Goal: Task Accomplishment & Management: Use online tool/utility

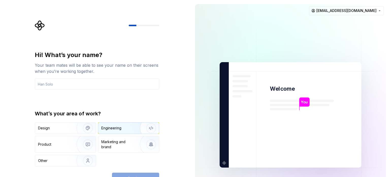
click at [124, 124] on div "Engineering" at bounding box center [128, 127] width 61 height 11
click at [130, 173] on div "Continue" at bounding box center [135, 177] width 47 height 11
click at [353, 8] on html "Hi! What’s your name? Your team mates will be able to see your name on their sc…" at bounding box center [195, 88] width 390 height 177
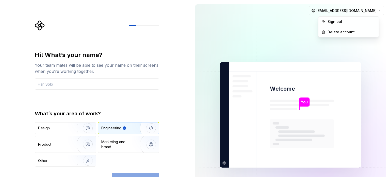
click at [255, 28] on html "Hi! What’s your name? Your team mates will be able to see your name on their sc…" at bounding box center [195, 88] width 390 height 177
click at [131, 174] on div "Continue" at bounding box center [135, 177] width 47 height 11
click at [158, 53] on div "Hi! What’s your name?" at bounding box center [97, 55] width 125 height 8
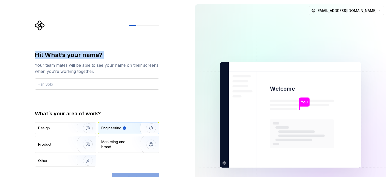
click at [62, 85] on input "text" at bounding box center [97, 83] width 125 height 11
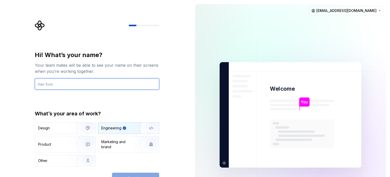
click at [62, 85] on input "text" at bounding box center [97, 83] width 125 height 11
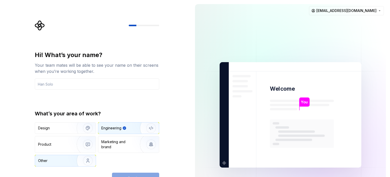
click at [87, 157] on img "button" at bounding box center [84, 160] width 33 height 34
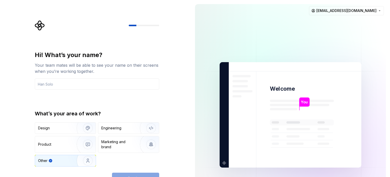
click at [86, 160] on img "button" at bounding box center [84, 160] width 33 height 34
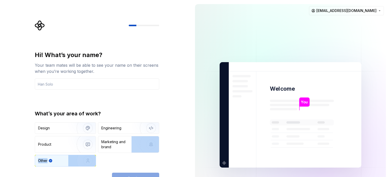
drag, startPoint x: 188, startPoint y: 150, endPoint x: 147, endPoint y: 175, distance: 47.4
click at [147, 175] on div "Hi! What’s your name? Your team mates will be able to see your name on their sc…" at bounding box center [95, 114] width 191 height 229
click at [147, 175] on div "Continue" at bounding box center [135, 177] width 47 height 11
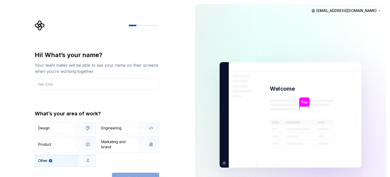
click at [147, 175] on div "Continue" at bounding box center [135, 177] width 47 height 11
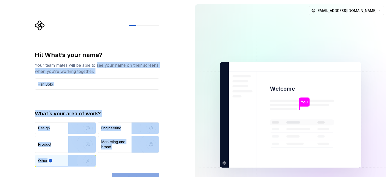
drag, startPoint x: 147, startPoint y: 175, endPoint x: 101, endPoint y: 66, distance: 118.2
click at [101, 66] on div "Hi! What’s your name? Your team mates will be able to see your name on their sc…" at bounding box center [97, 117] width 125 height 133
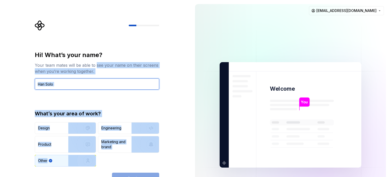
click at [88, 79] on input "text" at bounding box center [97, 83] width 125 height 11
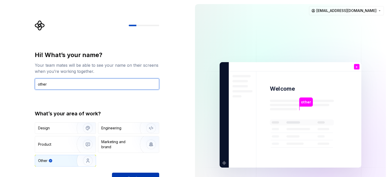
type input "other"
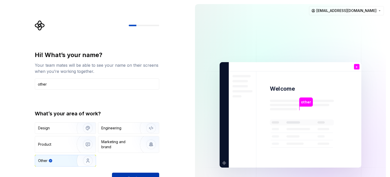
click at [144, 174] on button "Continue" at bounding box center [135, 177] width 47 height 11
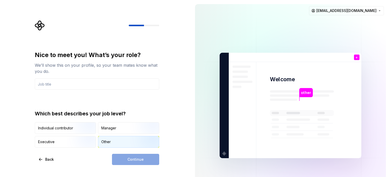
click at [122, 144] on div "Other" at bounding box center [128, 141] width 61 height 11
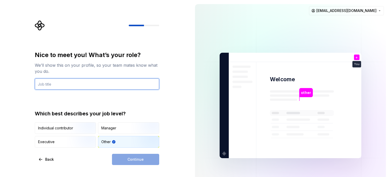
click at [59, 85] on input "text" at bounding box center [97, 83] width 125 height 11
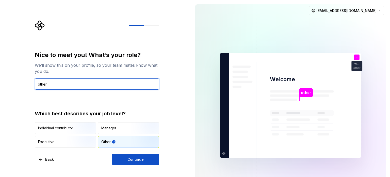
type input "other"
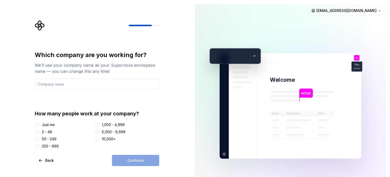
click at [40, 123] on div "Just me" at bounding box center [64, 124] width 58 height 5
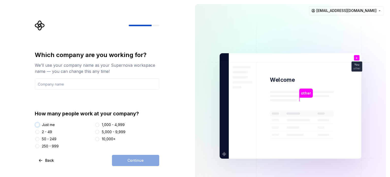
click at [37, 125] on button "Just me" at bounding box center [37, 125] width 4 height 4
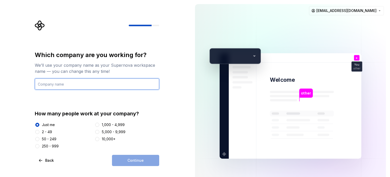
click at [53, 83] on input "text" at bounding box center [97, 83] width 125 height 11
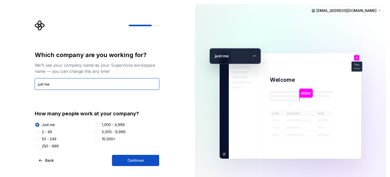
type input "just me"
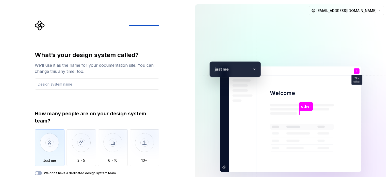
click at [42, 144] on img "button" at bounding box center [50, 146] width 30 height 34
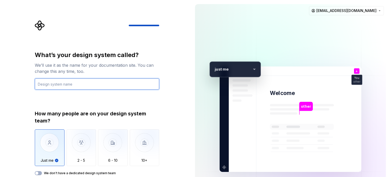
click at [68, 84] on input "text" at bounding box center [97, 83] width 125 height 11
type input "j"
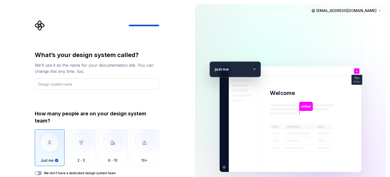
type button "Only one person"
click at [35, 129] on button "Just me" at bounding box center [50, 147] width 30 height 37
click at [69, 86] on input "text" at bounding box center [97, 83] width 125 height 11
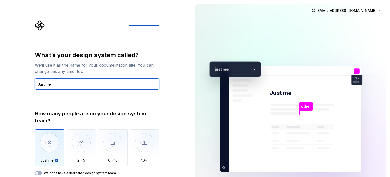
type input "Just me"
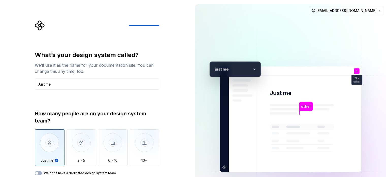
click at [226, 71] on p "ust me" at bounding box center [233, 69] width 35 height 6
click at [48, 148] on img "button" at bounding box center [50, 146] width 30 height 34
click at [40, 172] on button "We don't have a dedicated design system team" at bounding box center [38, 173] width 7 height 4
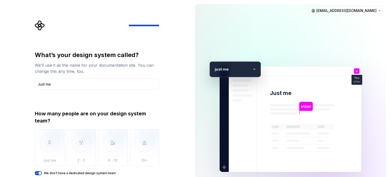
click at [40, 172] on span "button" at bounding box center [39, 172] width 3 height 3
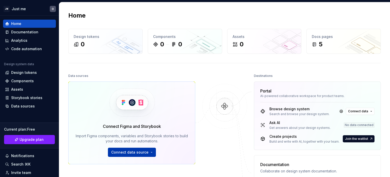
click at [120, 152] on span "Connect data source" at bounding box center [129, 151] width 37 height 5
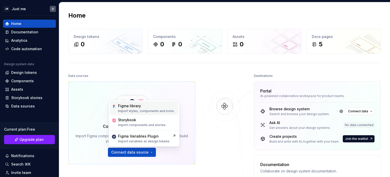
click at [122, 105] on div "Figma library" at bounding box center [129, 105] width 23 height 5
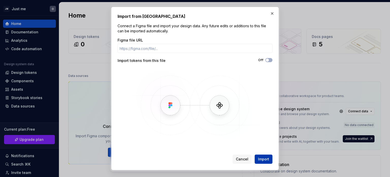
click at [259, 158] on span "Import" at bounding box center [263, 158] width 11 height 5
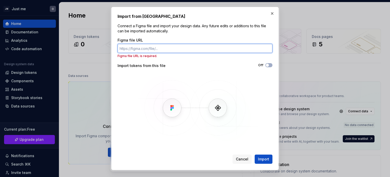
click at [146, 51] on input "Figma file URL" at bounding box center [195, 48] width 155 height 9
paste input "[URL][DOMAIN_NAME]"
click at [146, 51] on input "[URL][DOMAIN_NAME]" at bounding box center [195, 48] width 155 height 9
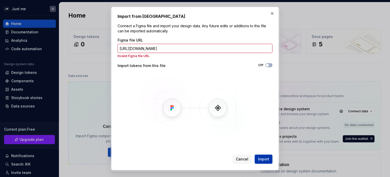
scroll to position [0, 0]
click at [260, 158] on span "Import" at bounding box center [263, 158] width 11 height 5
click at [260, 157] on span "Import" at bounding box center [263, 158] width 11 height 5
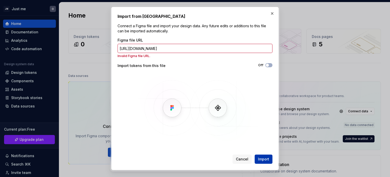
click at [262, 160] on span "Import" at bounding box center [263, 158] width 11 height 5
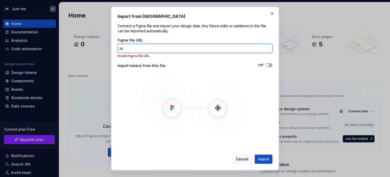
type input "h"
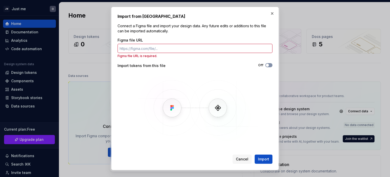
click at [269, 66] on icon "button" at bounding box center [268, 65] width 4 height 3
click at [269, 66] on span "button" at bounding box center [270, 65] width 3 height 3
click at [266, 161] on button "Import" at bounding box center [264, 158] width 18 height 9
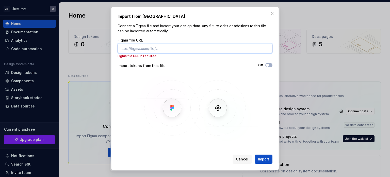
click at [133, 46] on input "Figma file URL" at bounding box center [195, 48] width 155 height 9
paste input "[URL][DOMAIN_NAME]"
type input "[URL][DOMAIN_NAME]"
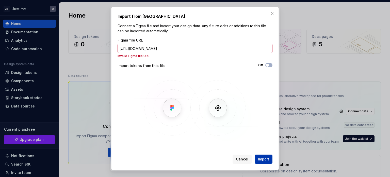
scroll to position [0, 0]
click at [266, 159] on span "Import" at bounding box center [263, 158] width 11 height 5
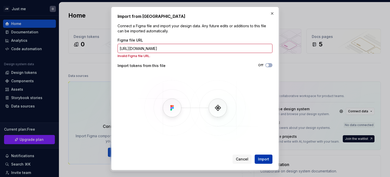
click at [266, 159] on span "Import" at bounding box center [263, 158] width 11 height 5
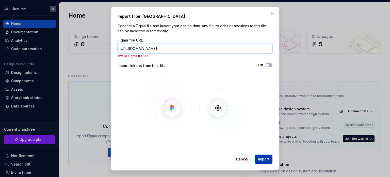
click at [266, 159] on span "Import" at bounding box center [263, 158] width 11 height 5
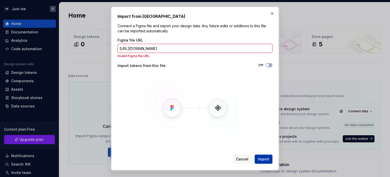
click at [266, 159] on span "Import" at bounding box center [263, 158] width 11 height 5
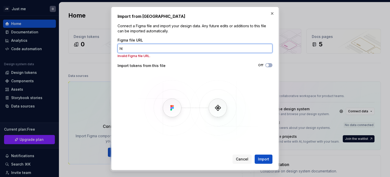
type input "h"
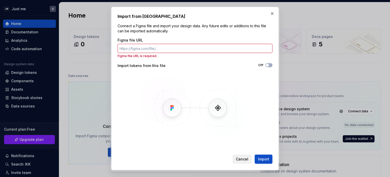
click at [238, 161] on span "Cancel" at bounding box center [242, 158] width 12 height 5
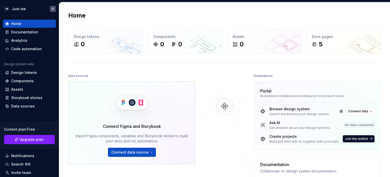
click at [238, 161] on div at bounding box center [225, 152] width 51 height 161
click at [27, 50] on div "Code automation" at bounding box center [26, 48] width 31 height 5
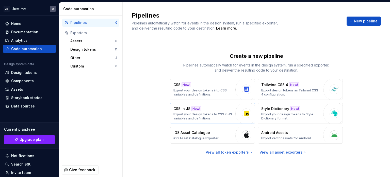
click at [183, 106] on p "CSS in JS" at bounding box center [182, 108] width 17 height 5
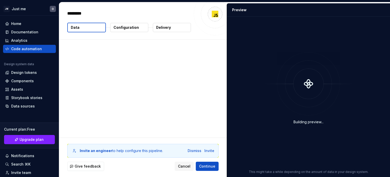
type textarea "*"
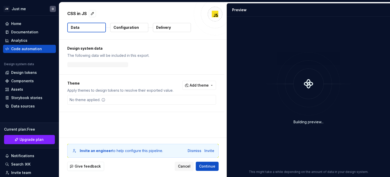
click at [112, 42] on div "Design system data The following data will be included in this export." at bounding box center [141, 57] width 165 height 35
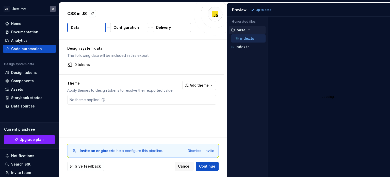
click at [289, 57] on div "Loading..." at bounding box center [329, 97] width 123 height 160
click at [289, 28] on div "Loading..." at bounding box center [329, 97] width 123 height 160
drag, startPoint x: 289, startPoint y: 28, endPoint x: 254, endPoint y: 42, distance: 36.9
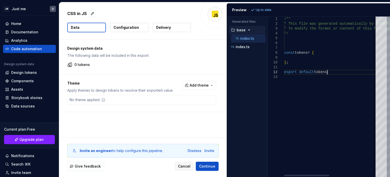
click at [327, 74] on div "/** * This file was generated automatically by Supern [DOMAIN_NAME] and should …" at bounding box center [379, 97] width 191 height 160
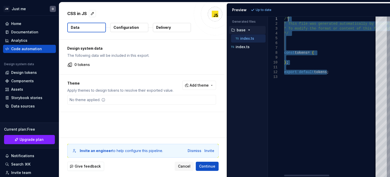
drag, startPoint x: 327, startPoint y: 74, endPoint x: 287, endPoint y: 16, distance: 70.8
click at [287, 17] on div "/** * This file was generated automatically by Supern [DOMAIN_NAME] and should …" at bounding box center [379, 97] width 191 height 160
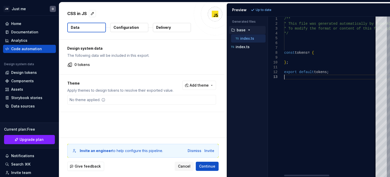
click at [314, 116] on div "/** * This file was generated automatically by Supern [DOMAIN_NAME] and should …" at bounding box center [379, 97] width 191 height 160
click at [287, 28] on div "/** * This file was generated automatically by Supern [DOMAIN_NAME] and should …" at bounding box center [379, 97] width 191 height 160
type textarea "**********"
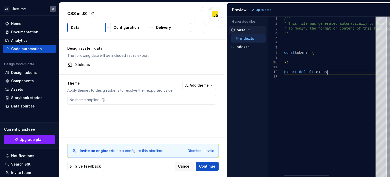
click at [332, 71] on div "/** * This file was generated automatically by Supern [DOMAIN_NAME] and should …" at bounding box center [379, 97] width 191 height 160
click at [139, 25] on button "Configuration" at bounding box center [129, 27] width 38 height 9
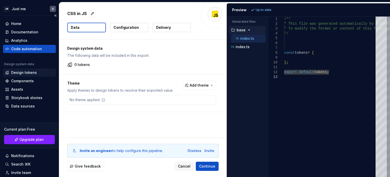
click at [31, 74] on div "Design tokens" at bounding box center [24, 72] width 26 height 5
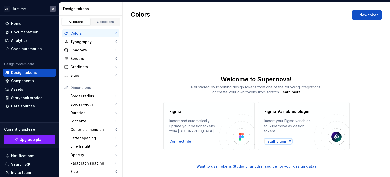
click at [280, 142] on div "Install plugin" at bounding box center [279, 141] width 28 height 5
